Goal: Download file/media

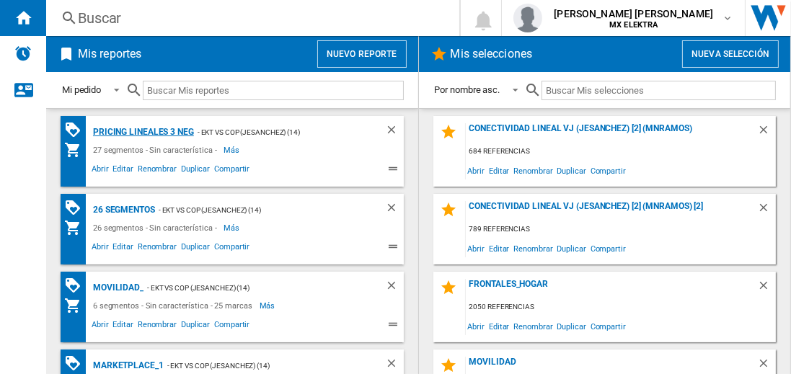
click at [143, 131] on div "Pricing lineales 3 neg" at bounding box center [141, 132] width 105 height 18
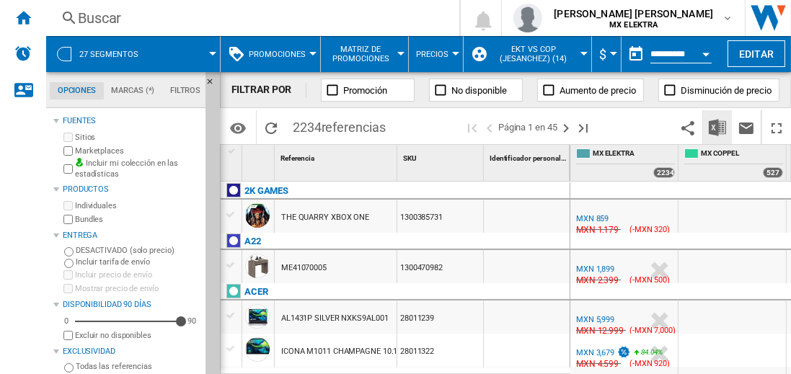
click at [718, 127] on img "Descargar en Excel" at bounding box center [716, 127] width 17 height 17
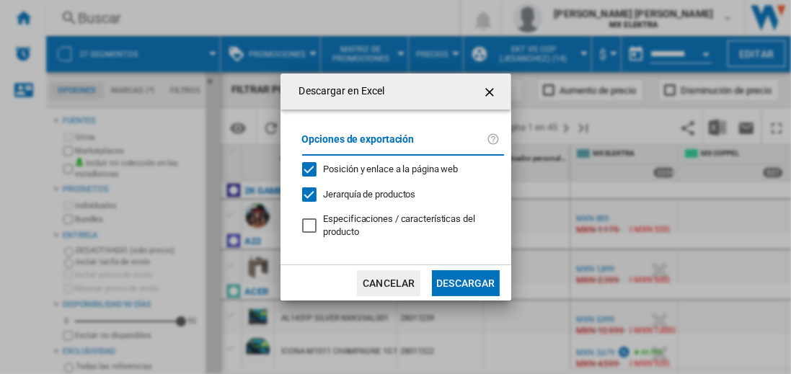
click at [465, 281] on button "Descargar" at bounding box center [465, 283] width 67 height 26
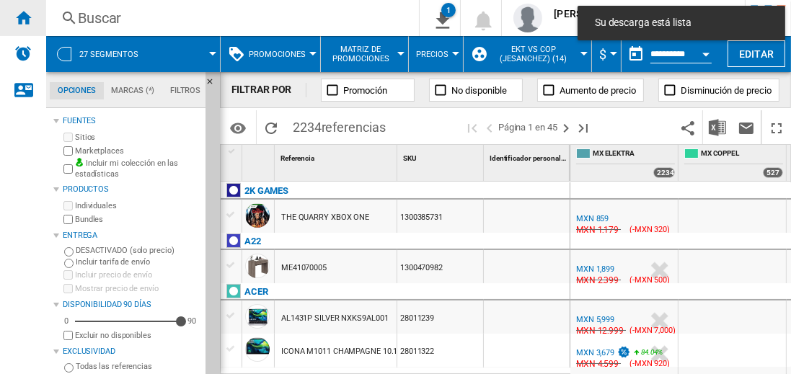
click at [23, 17] on ng-md-icon "Inicio" at bounding box center [22, 17] width 17 height 17
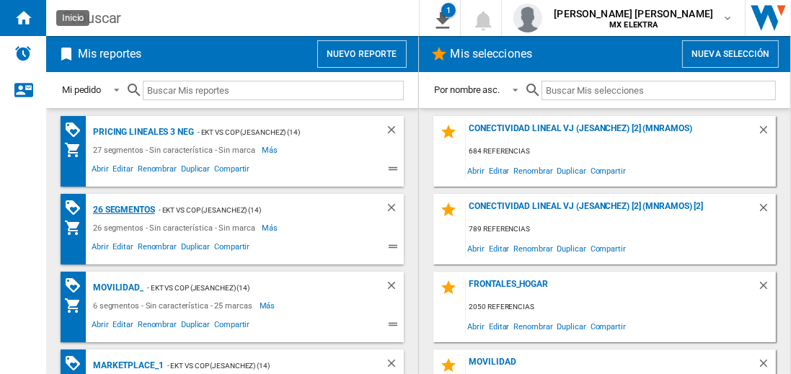
click at [125, 208] on div "26 segmentos" at bounding box center [122, 210] width 66 height 18
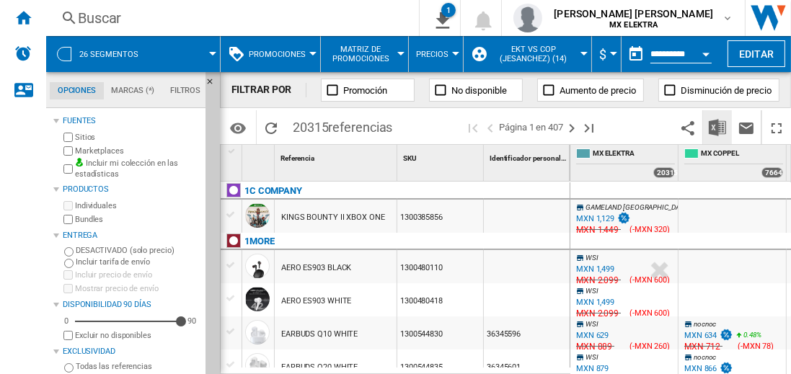
click at [718, 127] on img "Descargar en Excel" at bounding box center [716, 127] width 17 height 17
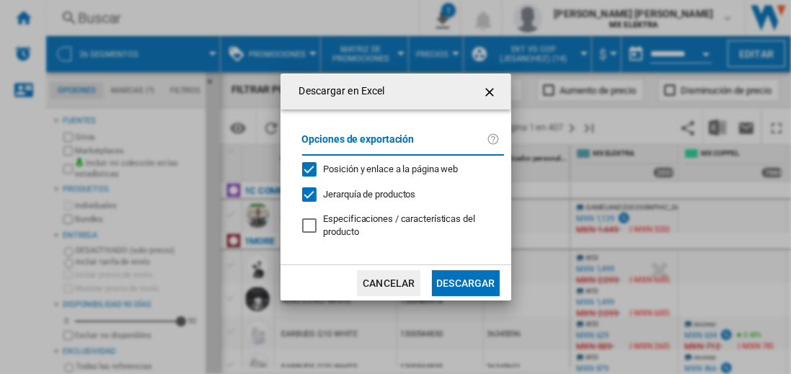
click at [465, 281] on button "Descargar" at bounding box center [465, 283] width 67 height 26
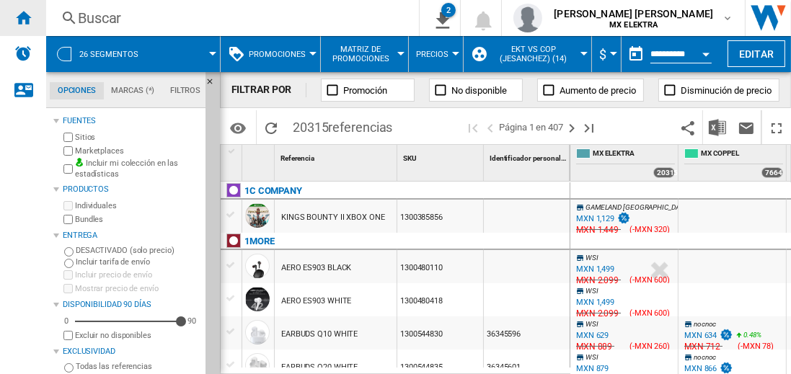
click at [23, 17] on ng-md-icon "Inicio" at bounding box center [22, 17] width 17 height 17
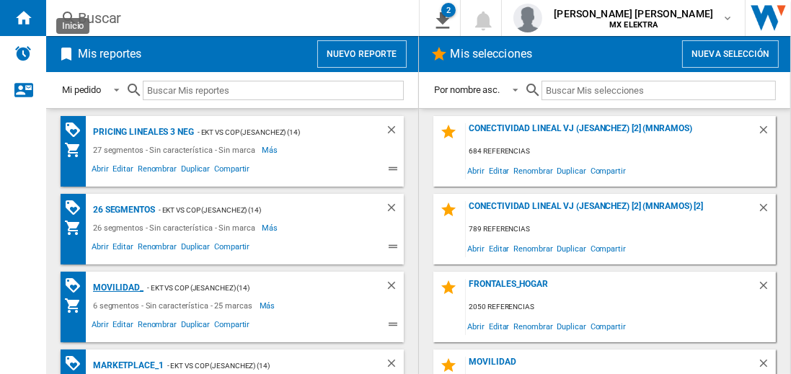
click at [115, 286] on div "MOVILIDAD_" at bounding box center [116, 288] width 54 height 18
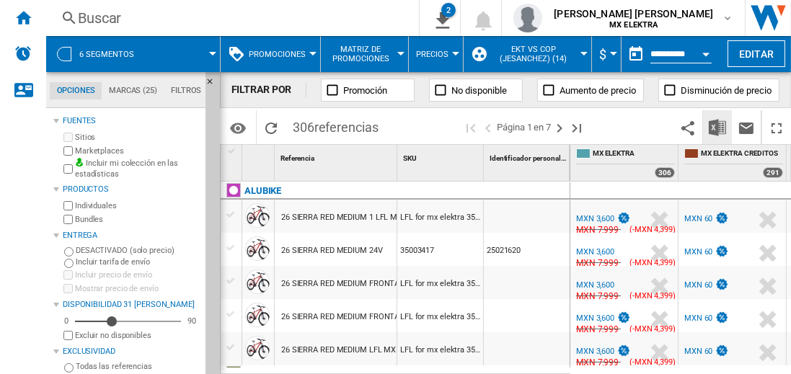
click at [718, 127] on img "Descargar en Excel" at bounding box center [716, 127] width 17 height 17
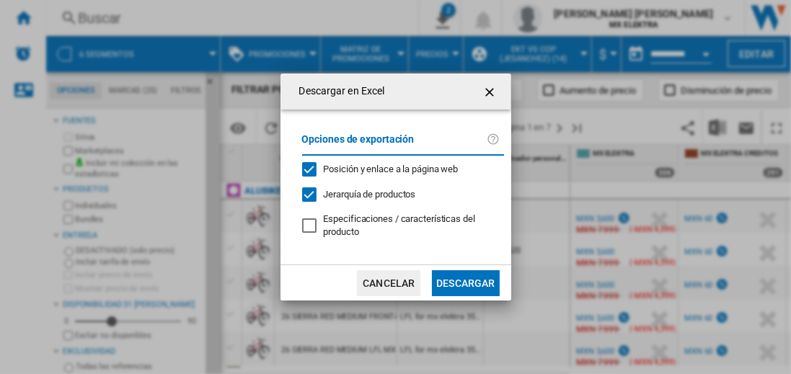
click at [465, 281] on button "Descargar" at bounding box center [465, 283] width 67 height 26
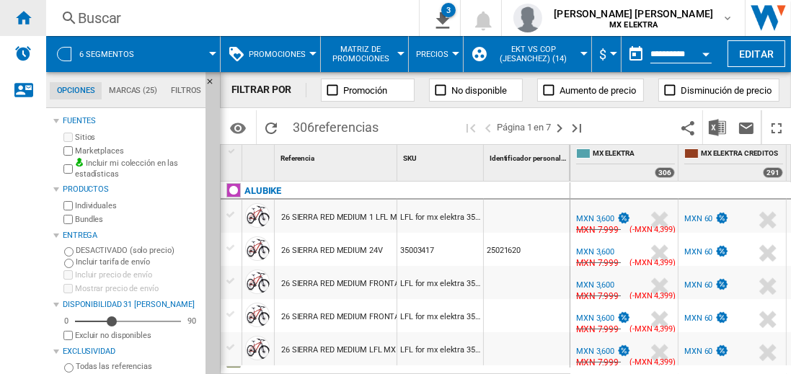
click at [23, 17] on ng-md-icon "Inicio" at bounding box center [22, 17] width 17 height 17
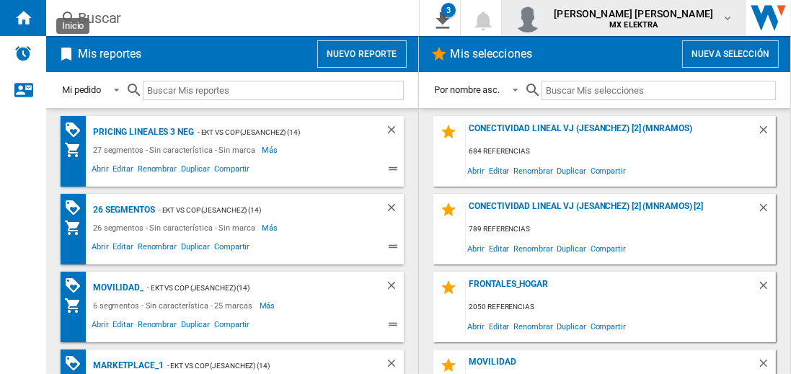
click at [647, 18] on span "[PERSON_NAME] [PERSON_NAME]" at bounding box center [633, 13] width 159 height 14
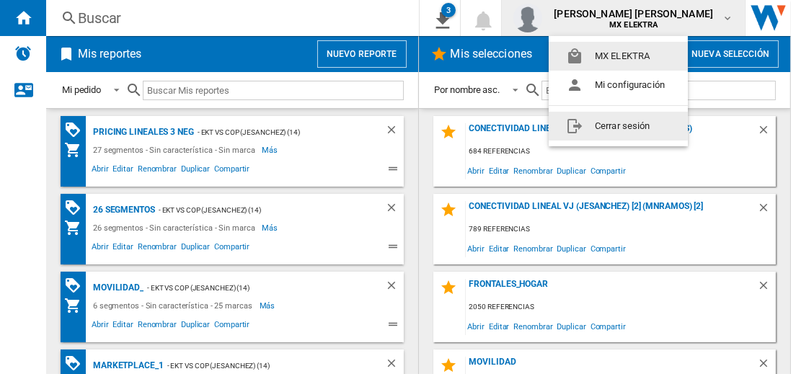
click at [618, 125] on button "Cerrar sesión" at bounding box center [617, 126] width 139 height 29
